Goal: Task Accomplishment & Management: Use online tool/utility

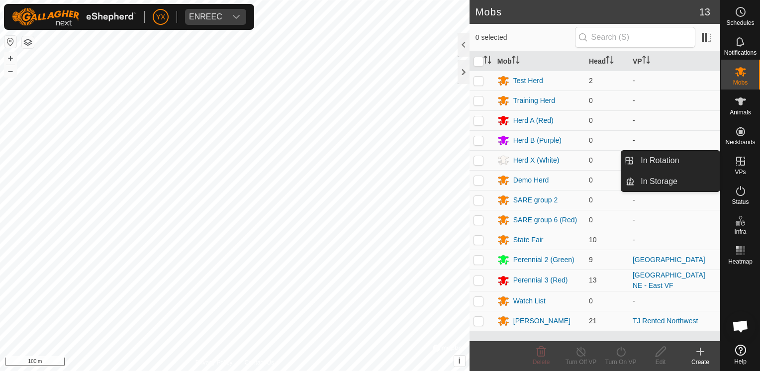
click at [739, 157] on icon at bounding box center [740, 161] width 9 height 9
click at [746, 159] on icon at bounding box center [740, 161] width 12 height 12
click at [737, 169] on span "VPs" at bounding box center [739, 172] width 11 height 6
click at [675, 170] on link "In Rotation" at bounding box center [676, 161] width 85 height 20
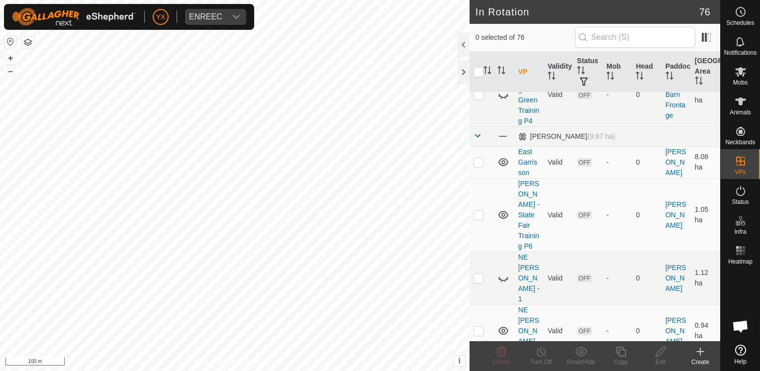
scroll to position [795, 0]
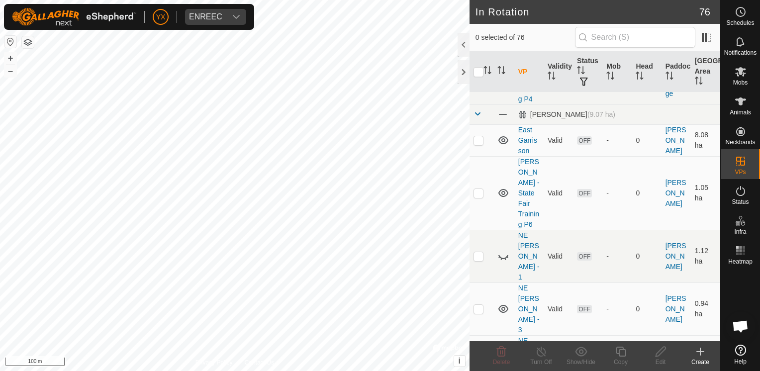
click at [475, 252] on p-checkbox at bounding box center [478, 256] width 10 height 8
checkbox input "false"
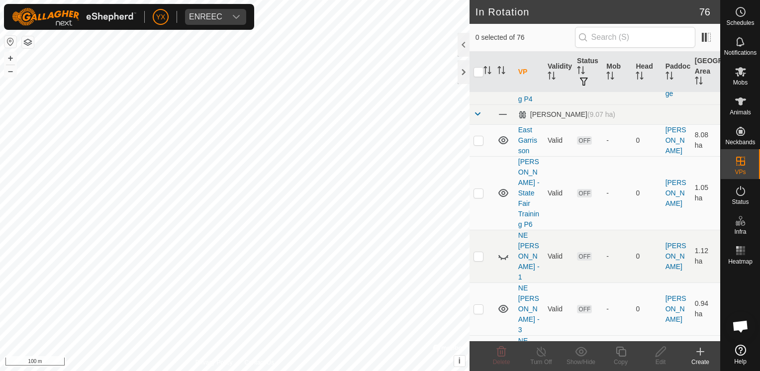
click at [477, 305] on p-checkbox at bounding box center [478, 309] width 10 height 8
checkbox input "false"
checkbox input "true"
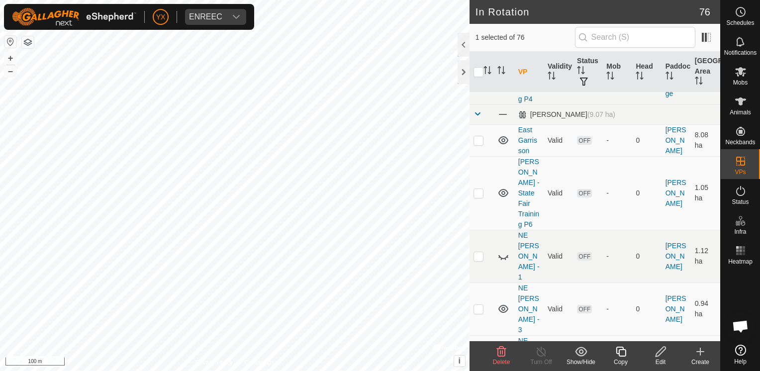
checkbox input "false"
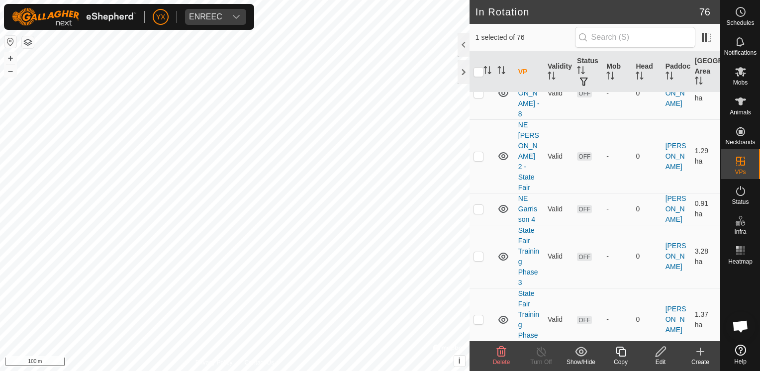
scroll to position [1293, 0]
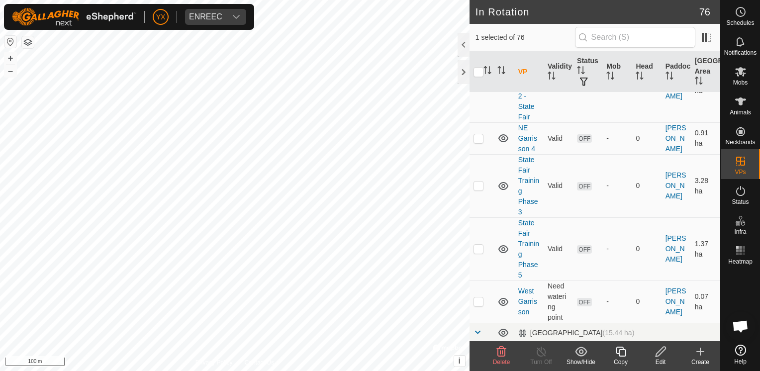
click at [659, 351] on icon at bounding box center [660, 352] width 10 height 10
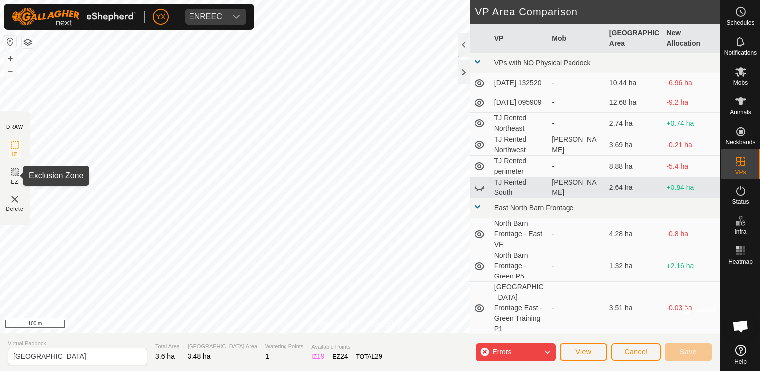
click at [17, 171] on icon at bounding box center [15, 172] width 6 height 6
click at [15, 200] on img at bounding box center [15, 199] width 12 height 12
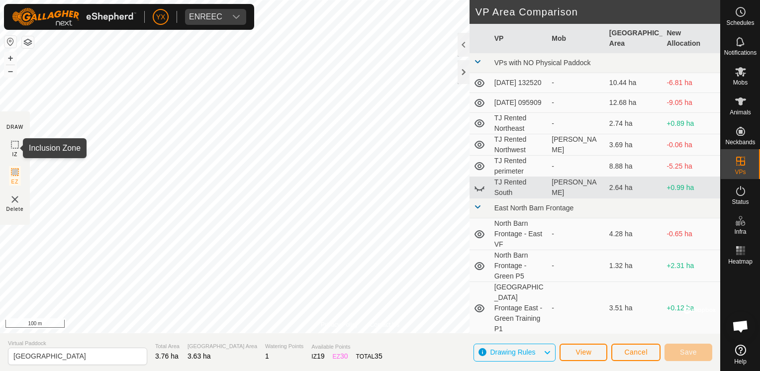
click at [13, 141] on rect at bounding box center [15, 145] width 8 height 8
click at [595, 355] on button "View" at bounding box center [583, 352] width 48 height 17
click at [617, 350] on button "Cancel" at bounding box center [635, 352] width 49 height 17
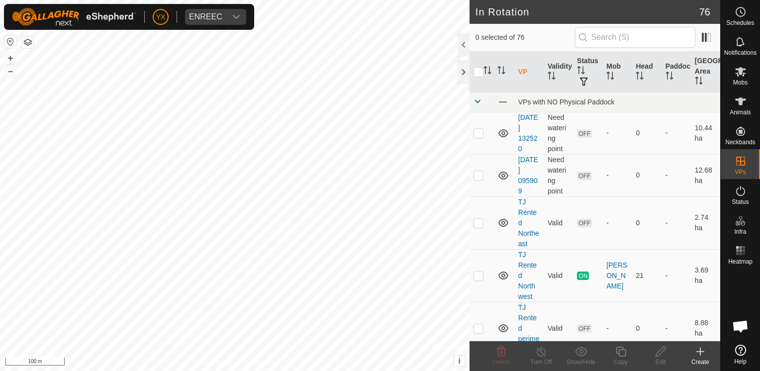
checkbox input "true"
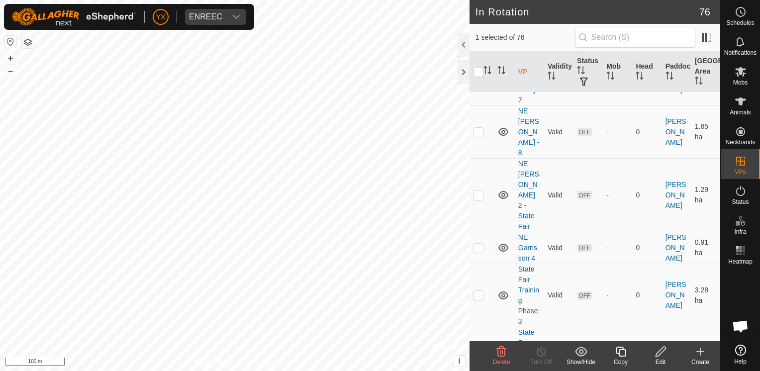
scroll to position [1243, 0]
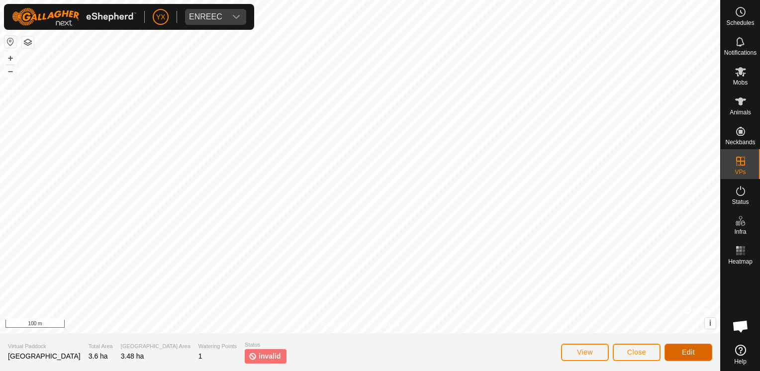
click at [673, 349] on button "Edit" at bounding box center [688, 352] width 48 height 17
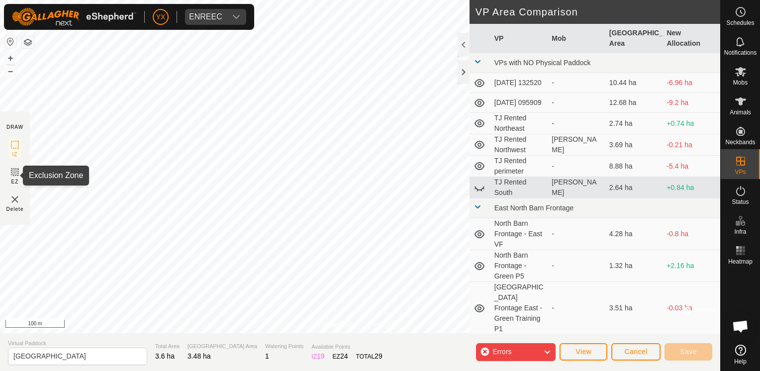
click at [11, 174] on icon at bounding box center [15, 172] width 12 height 12
click at [643, 350] on span "Cancel" at bounding box center [635, 352] width 23 height 8
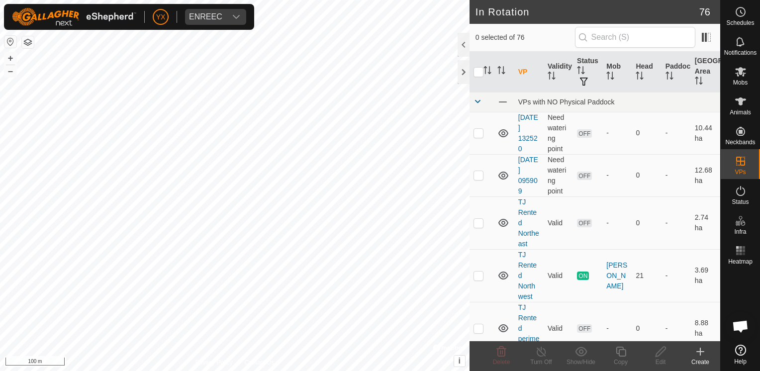
checkbox input "true"
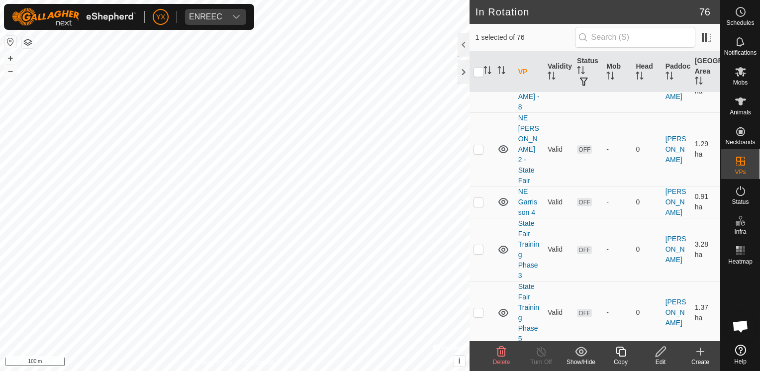
scroll to position [1293, 0]
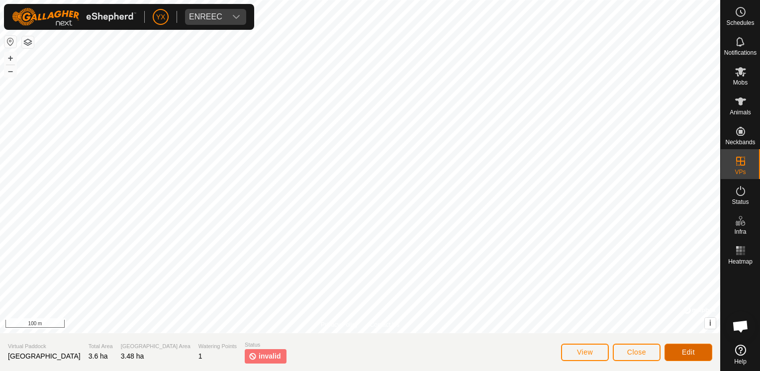
click at [674, 351] on button "Edit" at bounding box center [688, 352] width 48 height 17
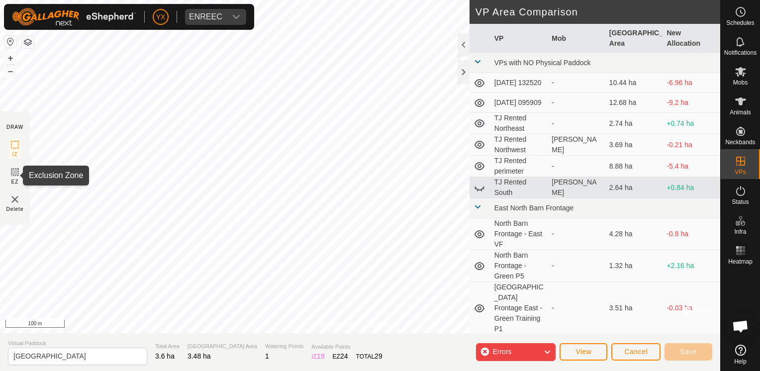
click at [14, 175] on icon at bounding box center [15, 172] width 12 height 12
click at [14, 203] on img at bounding box center [15, 199] width 12 height 12
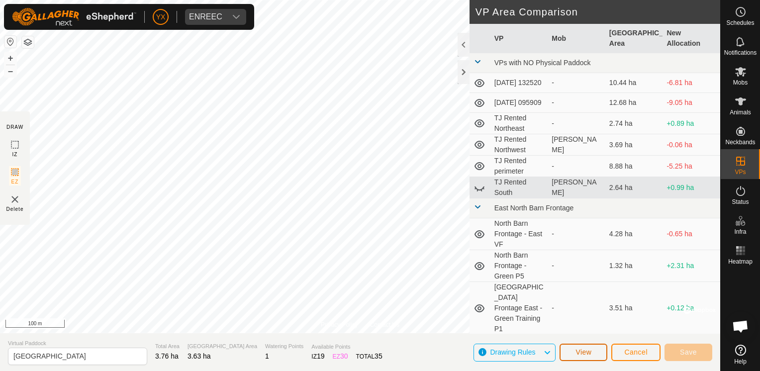
click at [599, 350] on button "View" at bounding box center [583, 352] width 48 height 17
click at [12, 203] on img at bounding box center [15, 199] width 12 height 12
click at [14, 198] on img at bounding box center [15, 199] width 12 height 12
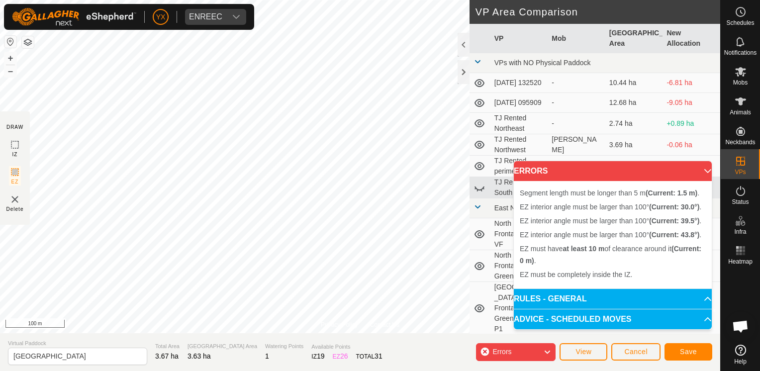
click at [10, 202] on img at bounding box center [15, 199] width 12 height 12
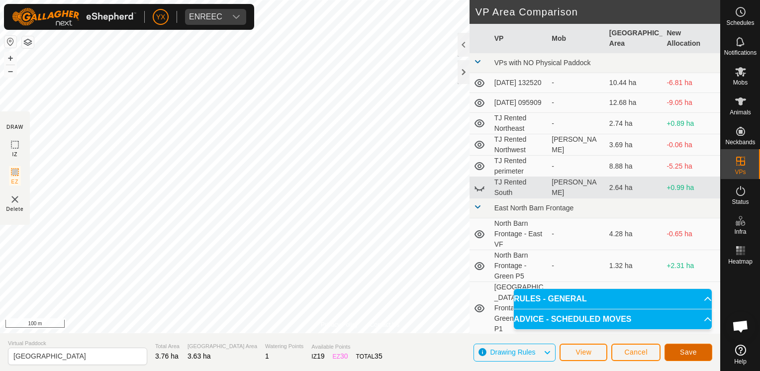
click at [670, 352] on button "Save" at bounding box center [688, 352] width 48 height 17
